Goal: Task Accomplishment & Management: Manage account settings

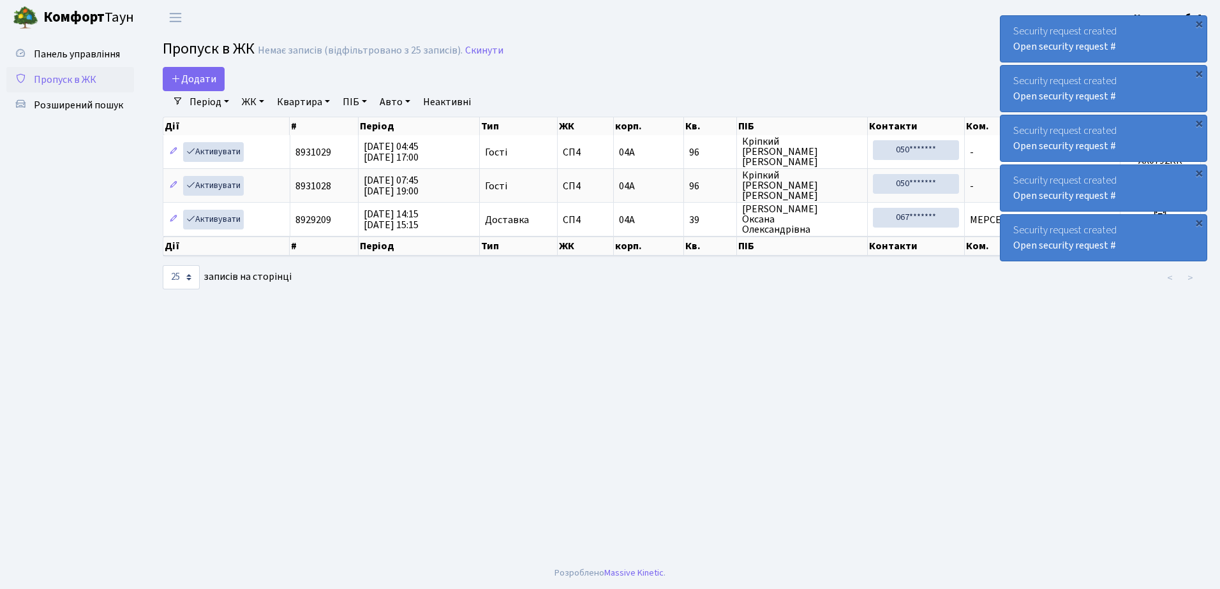
select select "25"
click at [1176, 51] on div "Security request created Open security request #" at bounding box center [1103, 39] width 206 height 46
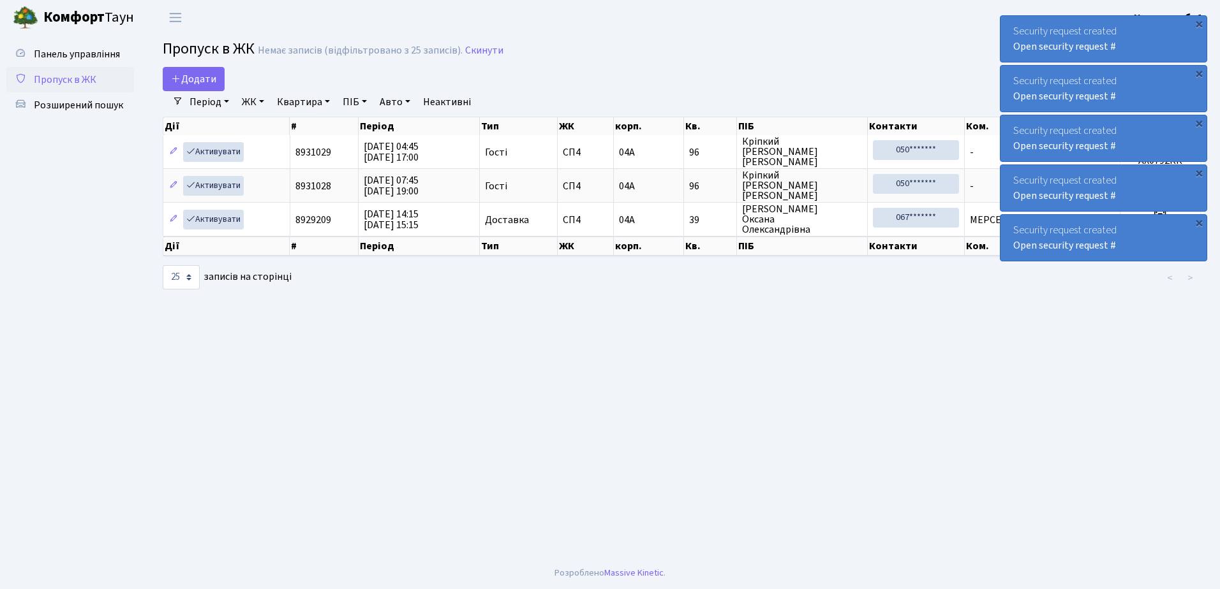
click at [1176, 51] on div "Security request created Open security request #" at bounding box center [1103, 39] width 206 height 46
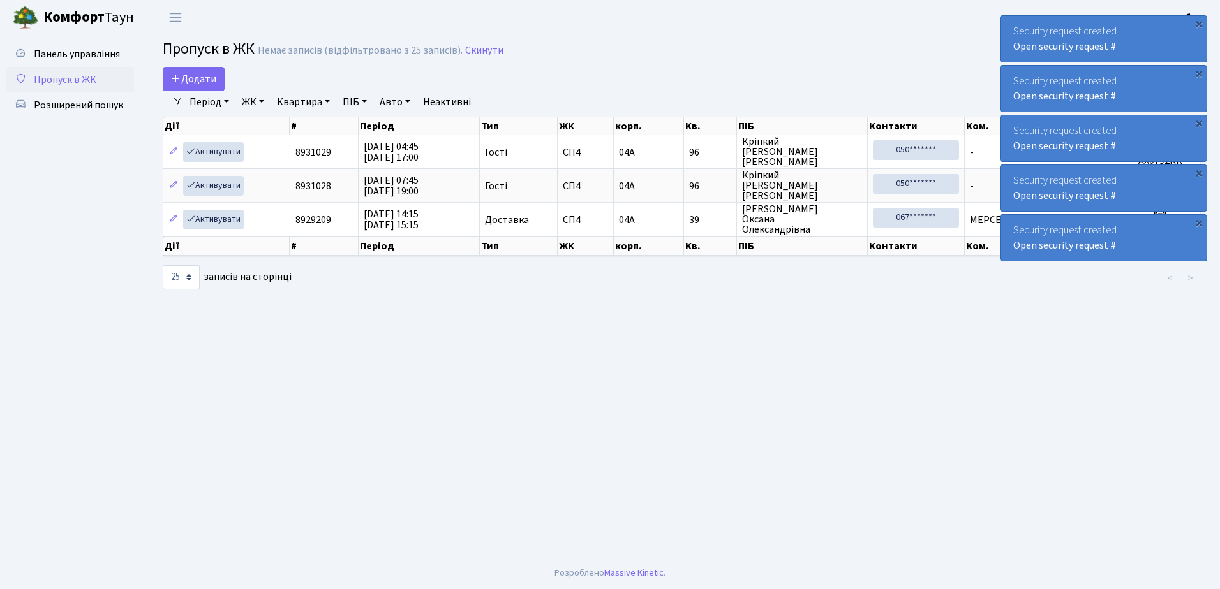
click at [1176, 51] on div "Security request created Open security request #" at bounding box center [1103, 39] width 206 height 46
click at [1177, 51] on div "Security request created Open security request #" at bounding box center [1103, 39] width 206 height 46
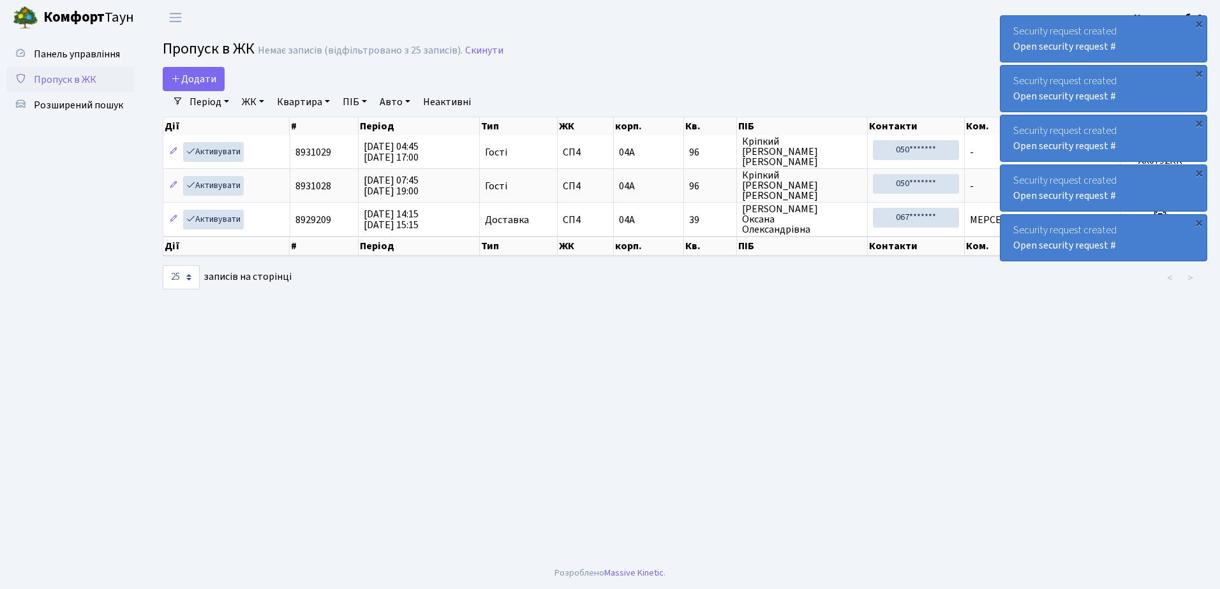
click at [1177, 51] on div "Security request created Open security request #" at bounding box center [1103, 39] width 206 height 46
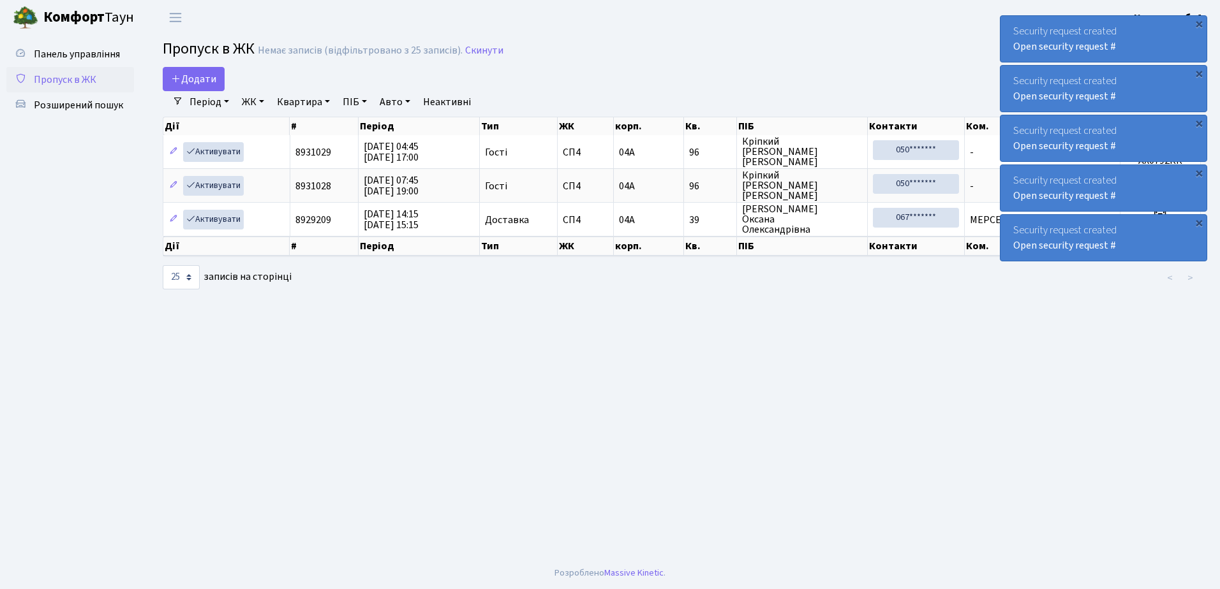
click at [1177, 51] on div "Security request created Open security request #" at bounding box center [1103, 39] width 206 height 46
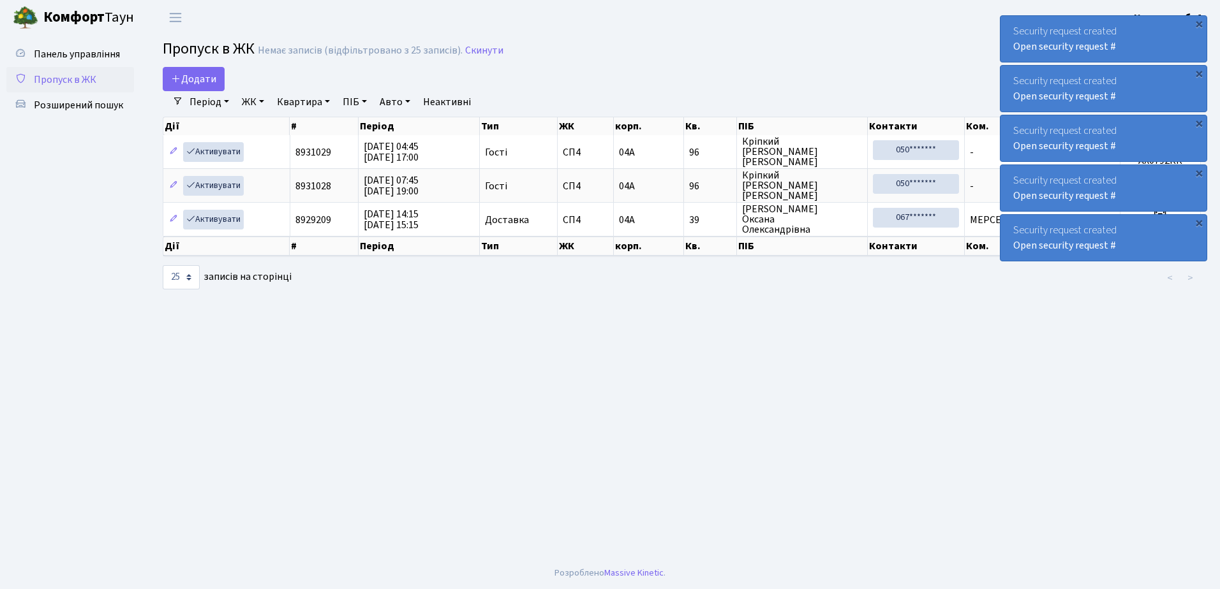
click at [1177, 51] on div "Security request created Open security request #" at bounding box center [1103, 39] width 206 height 46
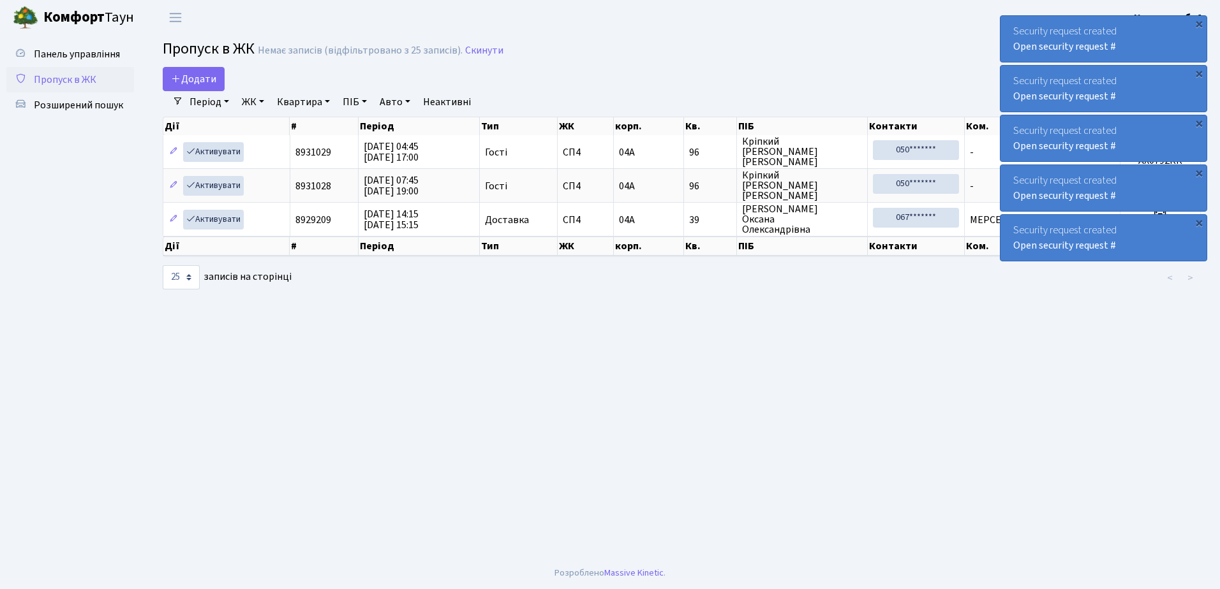
click at [1178, 50] on div "Security request created Open security request #" at bounding box center [1103, 39] width 206 height 46
click at [1179, 50] on div "Security request created Open security request #" at bounding box center [1103, 39] width 206 height 46
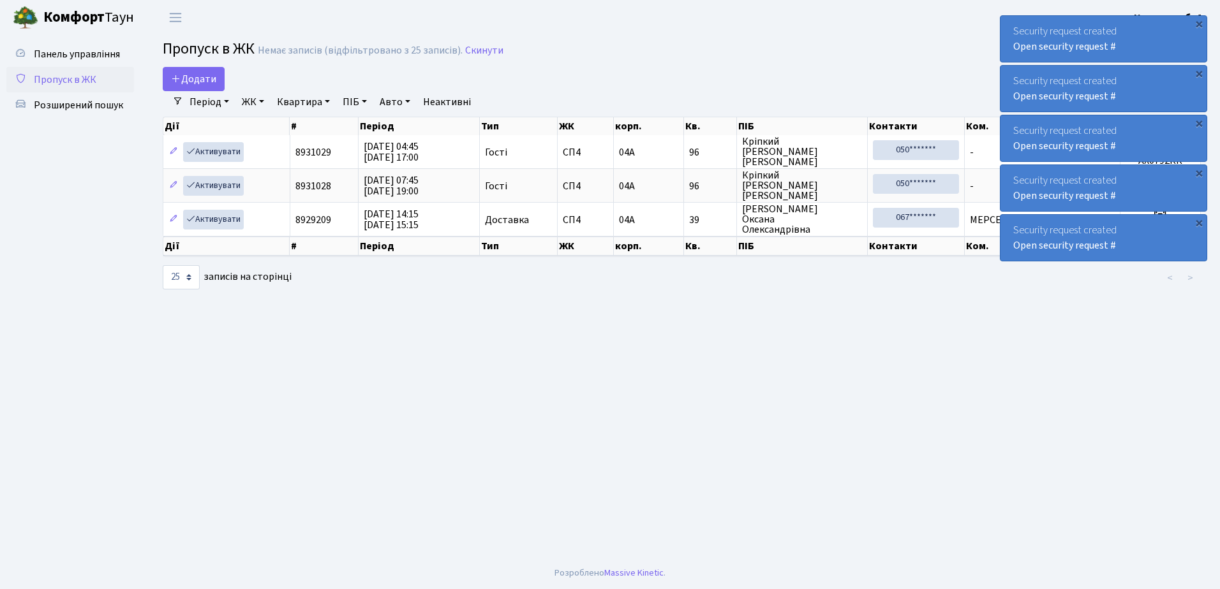
click at [1179, 50] on div "Security request created Open security request #" at bounding box center [1103, 39] width 206 height 46
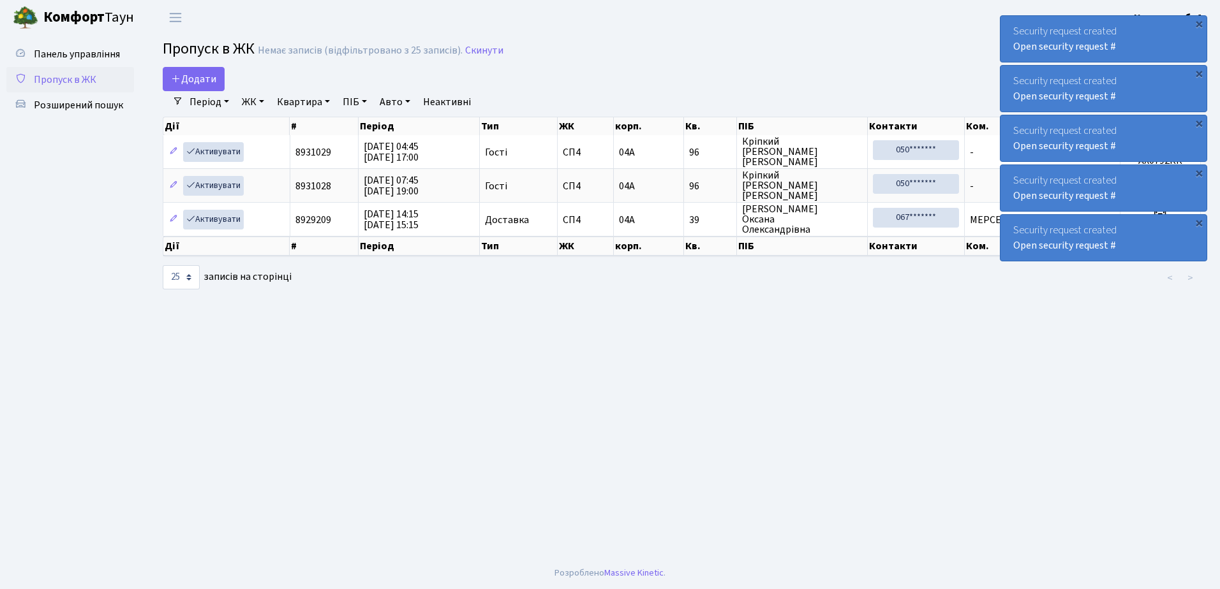
click at [1181, 49] on div "Security request created Open security request #" at bounding box center [1103, 39] width 206 height 46
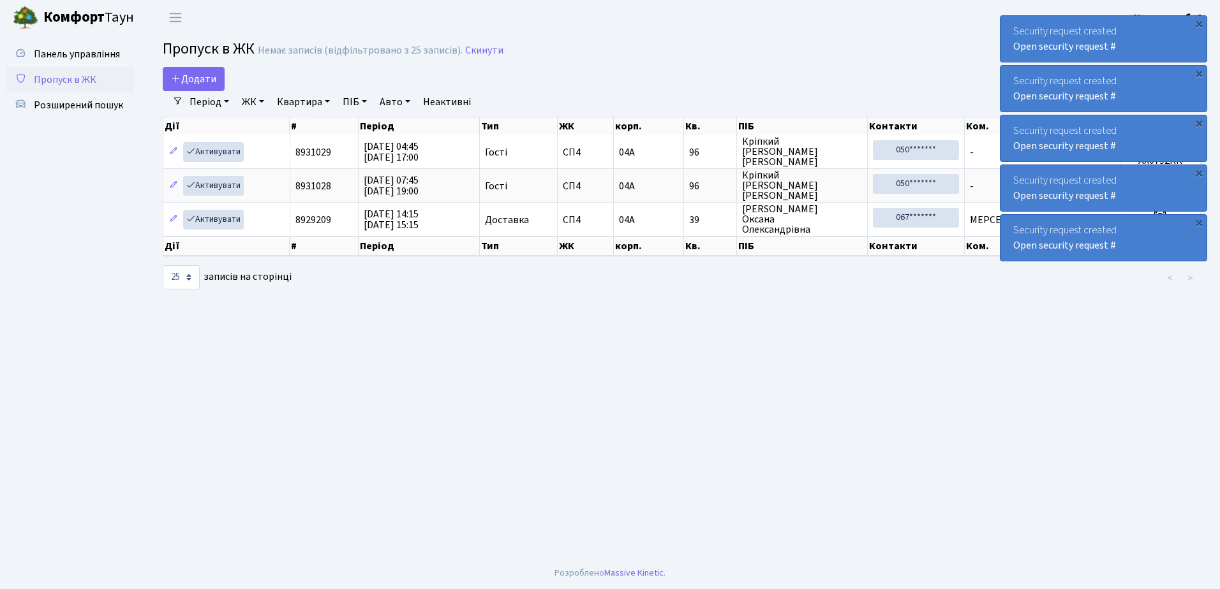
click at [1181, 49] on div "Security request created Open security request #" at bounding box center [1103, 39] width 206 height 46
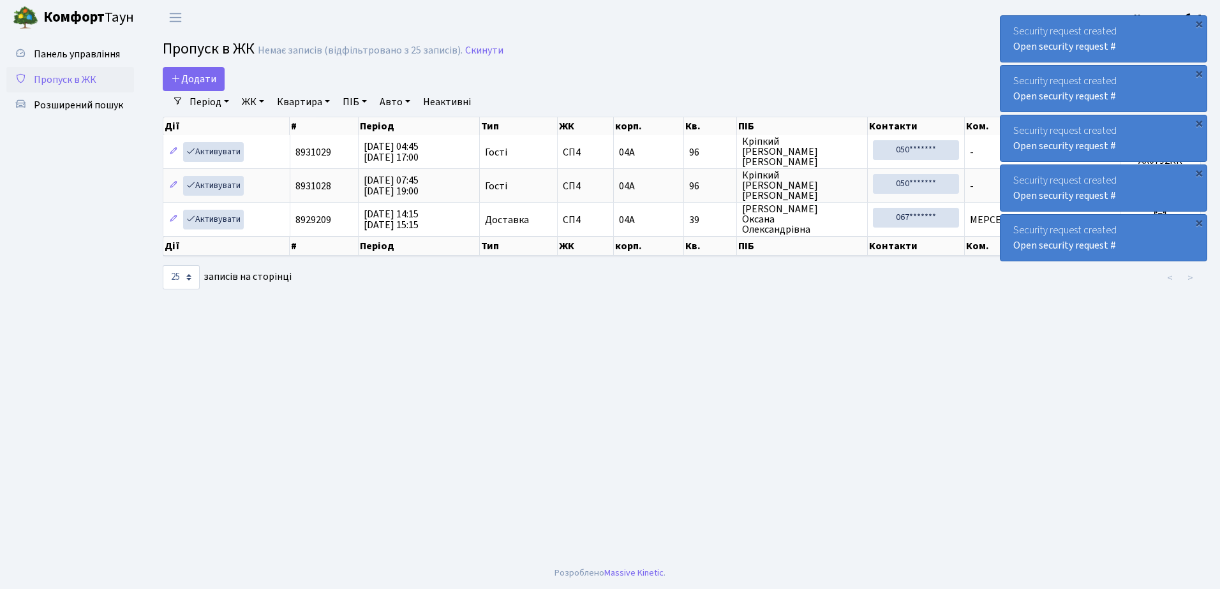
click at [1181, 49] on div "Security request created Open security request #" at bounding box center [1103, 39] width 206 height 46
click at [1182, 48] on div "Security request created Open security request #" at bounding box center [1103, 39] width 206 height 46
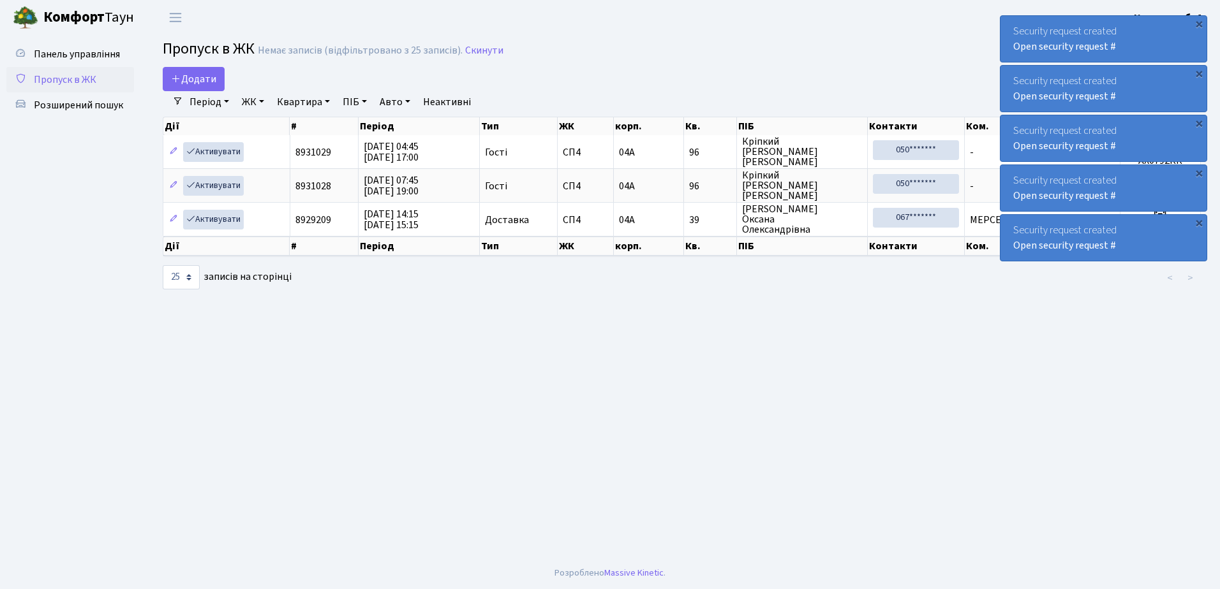
click at [1182, 48] on div "Security request created Open security request #" at bounding box center [1103, 39] width 206 height 46
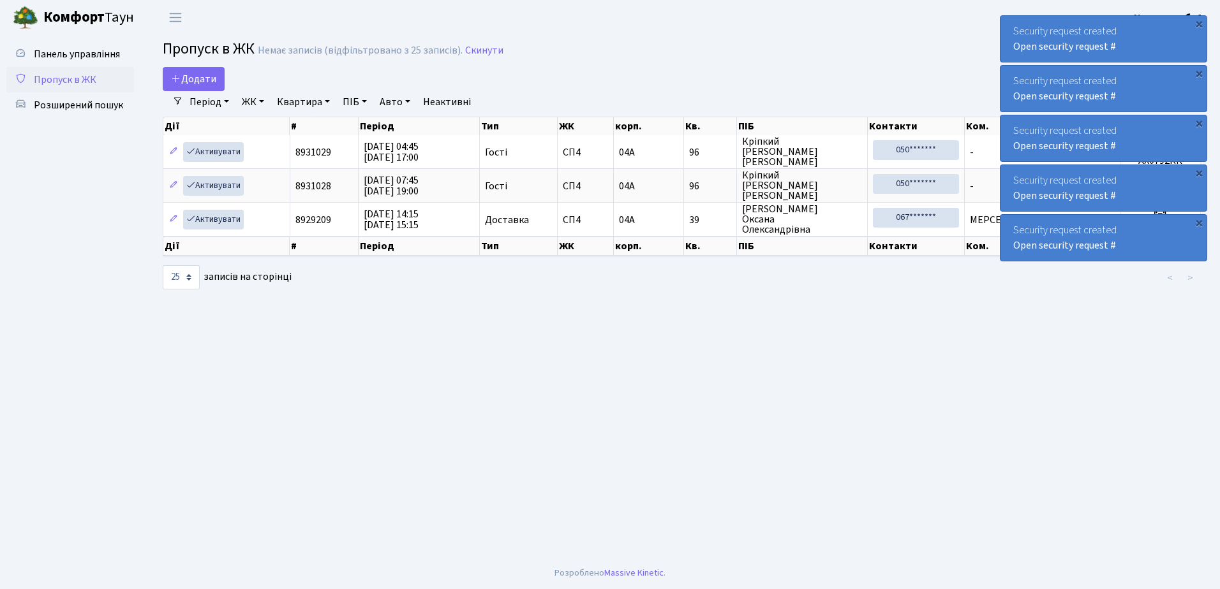
click at [1182, 48] on div "Security request created Open security request #" at bounding box center [1103, 39] width 206 height 46
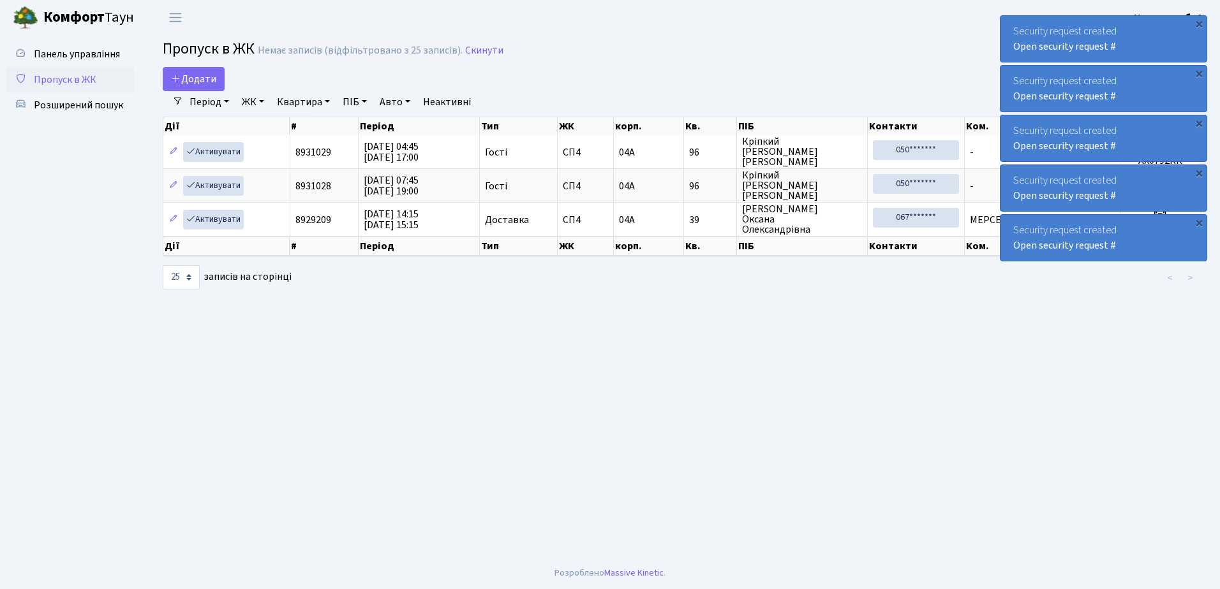
click at [1182, 48] on div "Security request created Open security request #" at bounding box center [1103, 39] width 206 height 46
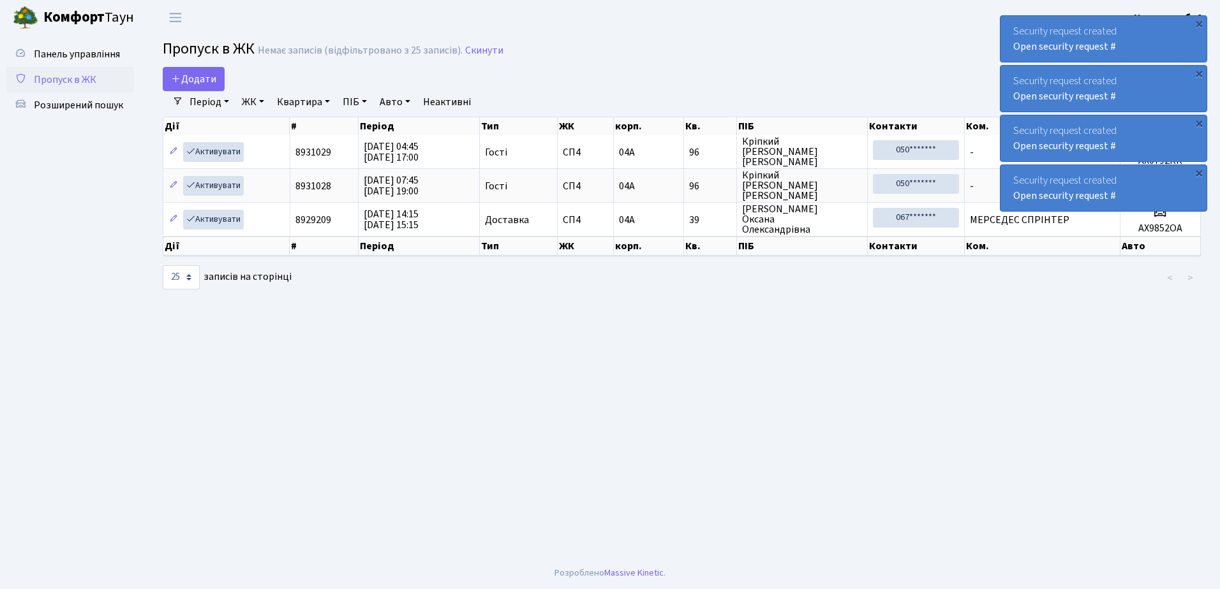
click at [1182, 48] on div "Security request created Open security request #" at bounding box center [1103, 39] width 206 height 46
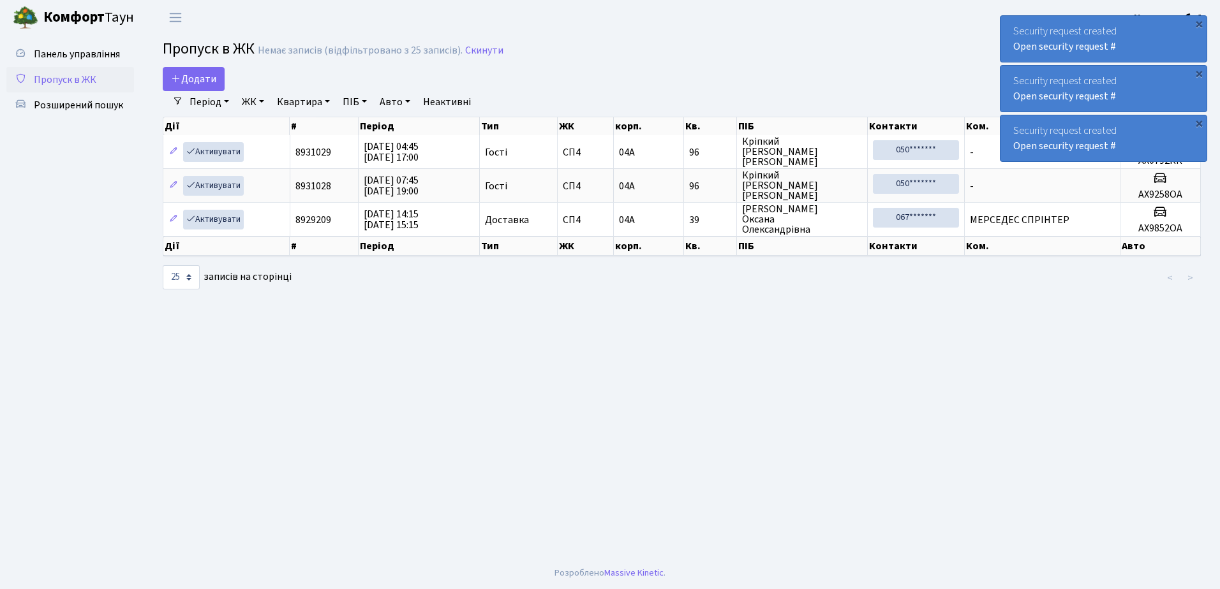
click at [1182, 48] on div "Security request created Open security request #" at bounding box center [1103, 39] width 206 height 46
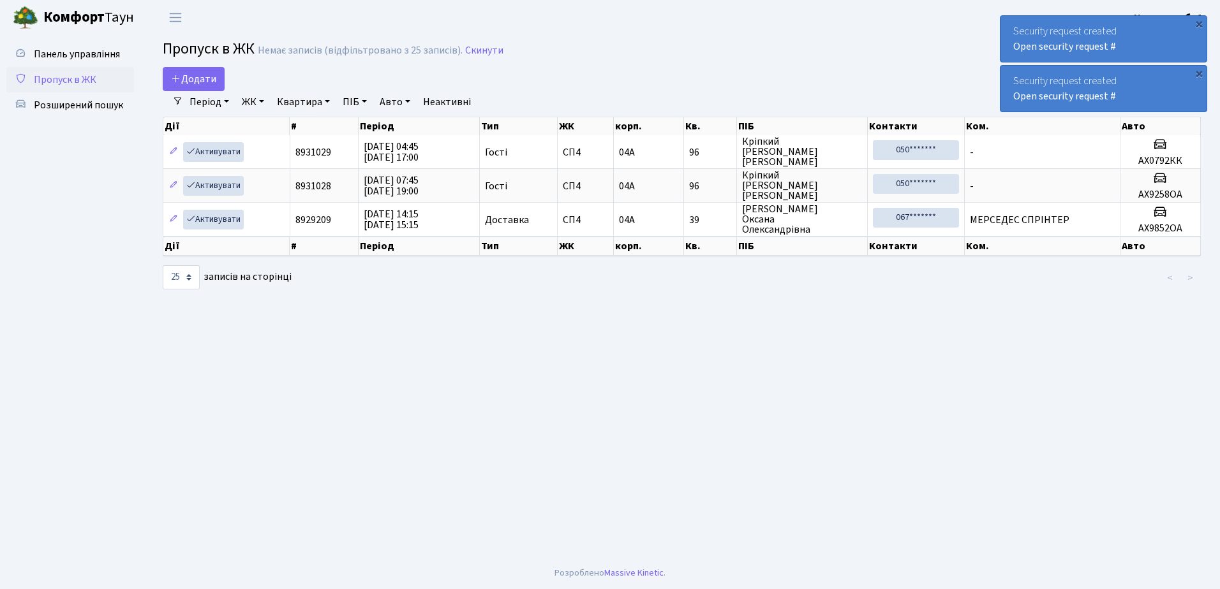
click at [1182, 48] on div "Security request created Open security request #" at bounding box center [1103, 39] width 206 height 46
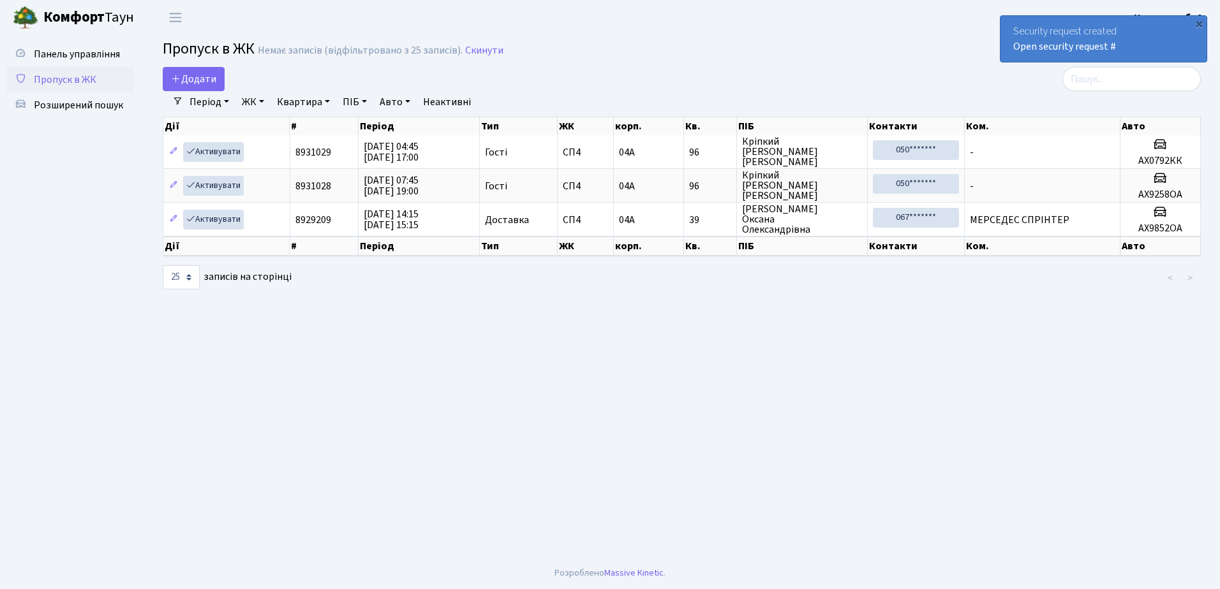
click at [1182, 48] on div "Security request created Open security request #" at bounding box center [1103, 39] width 206 height 46
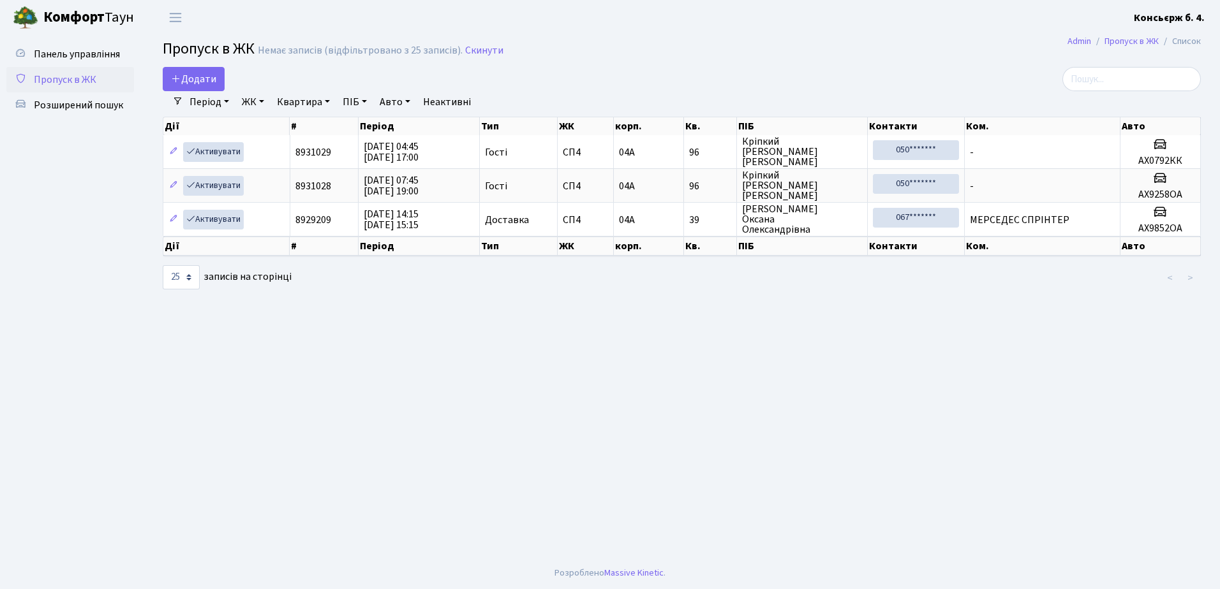
click at [1182, 48] on li "Список" at bounding box center [1179, 41] width 42 height 14
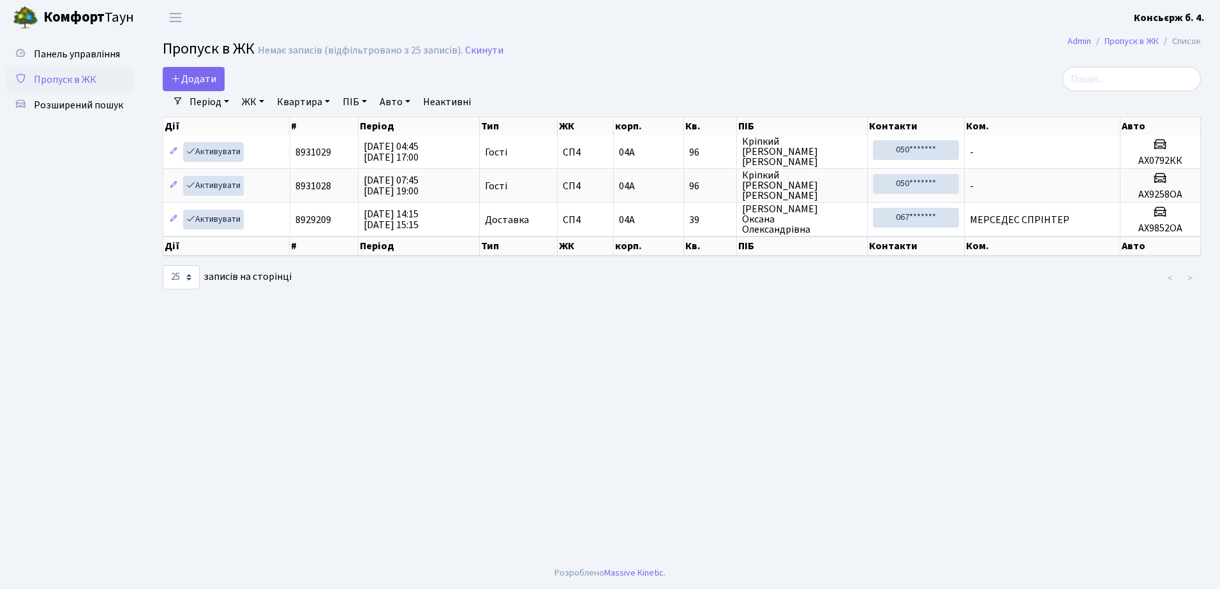
click at [1182, 48] on li "Список" at bounding box center [1179, 41] width 42 height 14
